Goal: Transaction & Acquisition: Purchase product/service

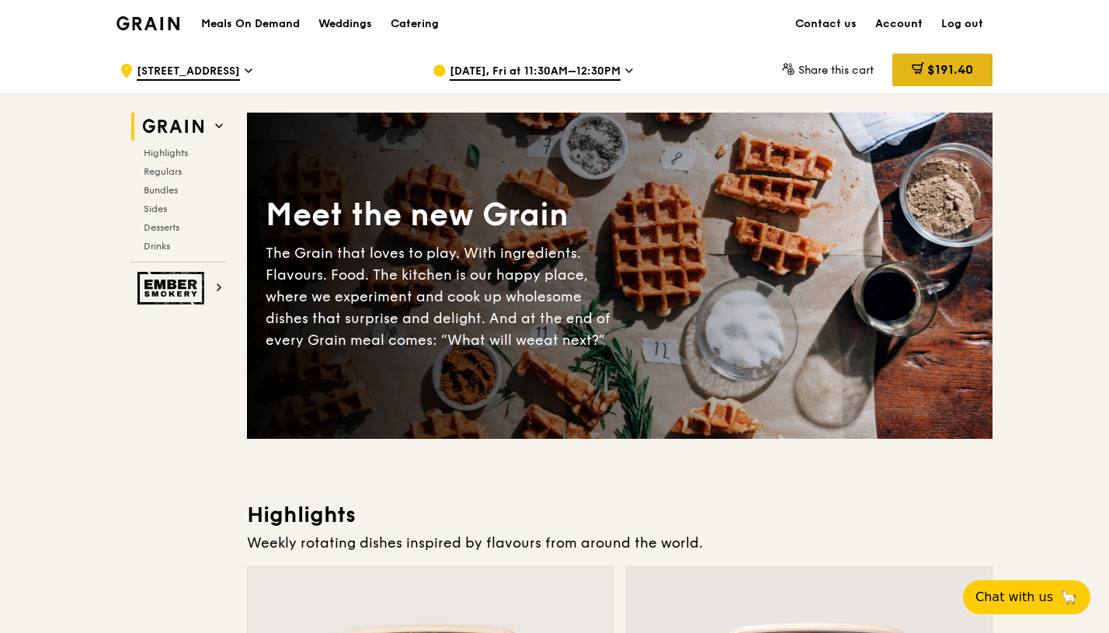
click at [927, 73] on span "$191.40" at bounding box center [950, 69] width 46 height 15
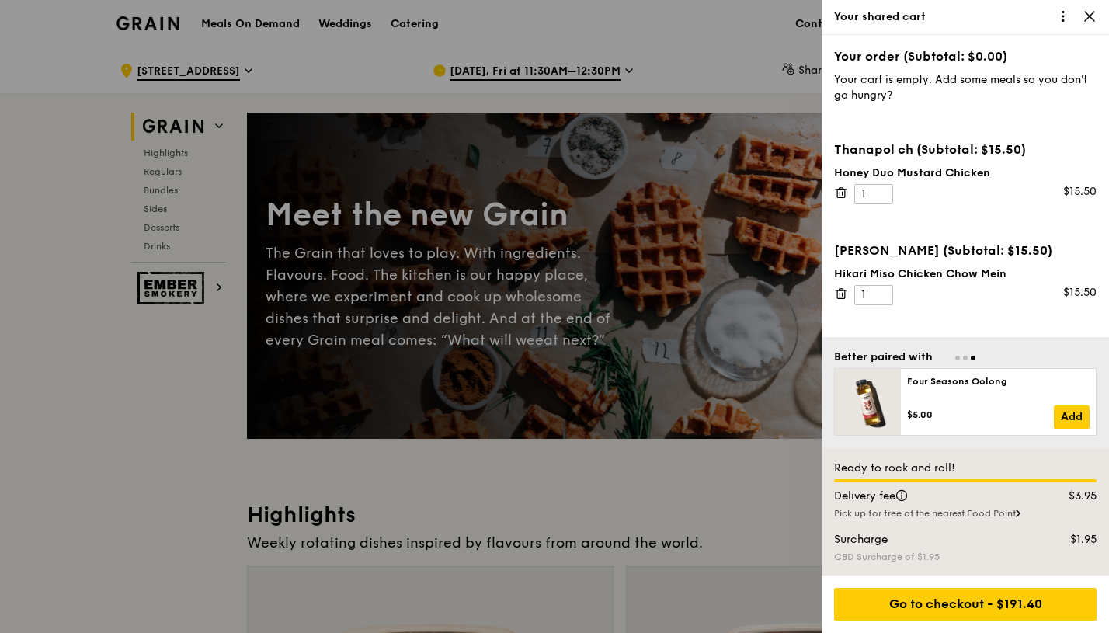
drag, startPoint x: 1104, startPoint y: 49, endPoint x: 1102, endPoint y: 62, distance: 13.4
click at [1102, 62] on div "Your order (Subtotal: $0.00) Your cart is empty. Add some meals so you don't go…" at bounding box center [965, 186] width 287 height 302
click at [1037, 76] on div "Your cart is empty. Add some meals so you don't go hungry?" at bounding box center [965, 87] width 262 height 31
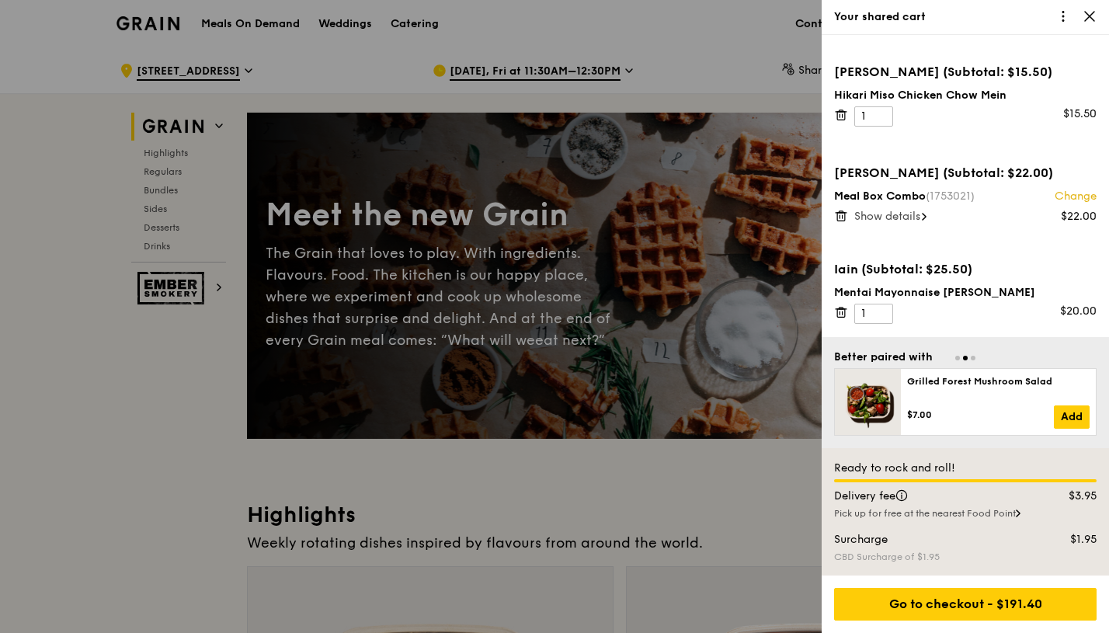
scroll to position [311, 0]
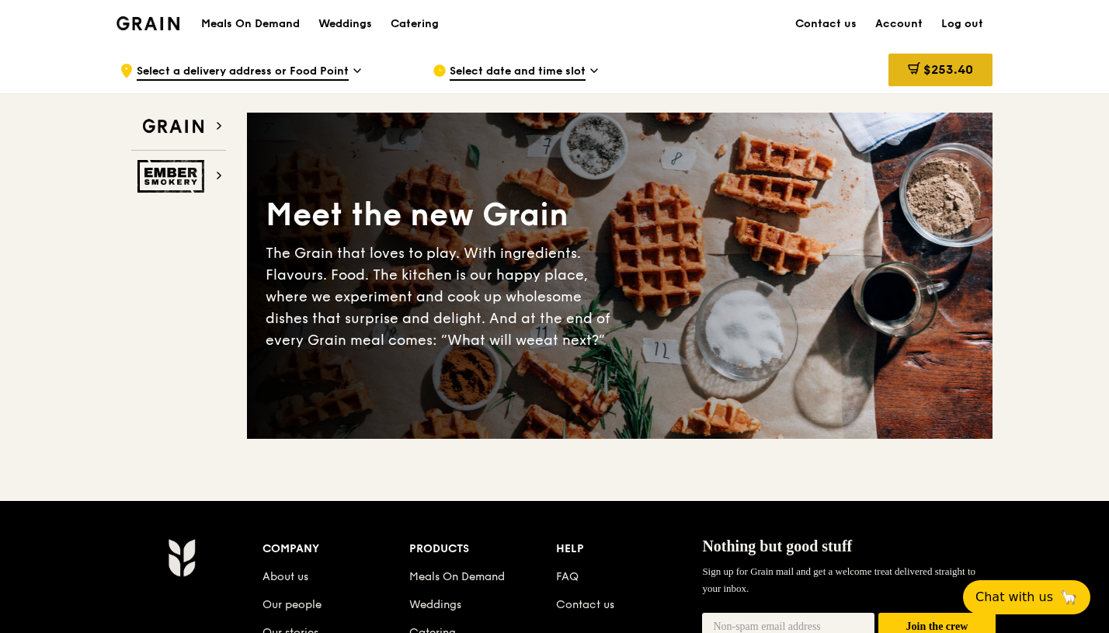
click at [928, 70] on span "$253.40" at bounding box center [948, 69] width 50 height 15
